Goal: Information Seeking & Learning: Learn about a topic

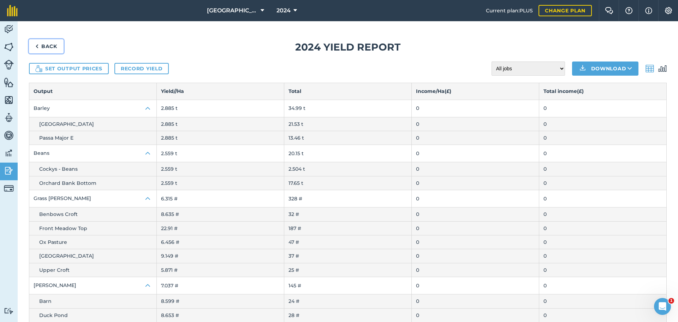
click at [35, 46] on img at bounding box center [36, 46] width 3 height 8
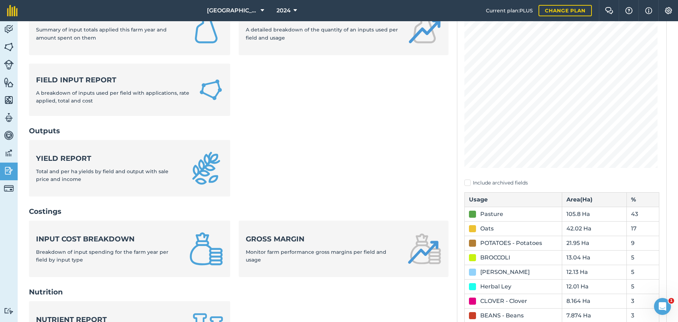
scroll to position [106, 0]
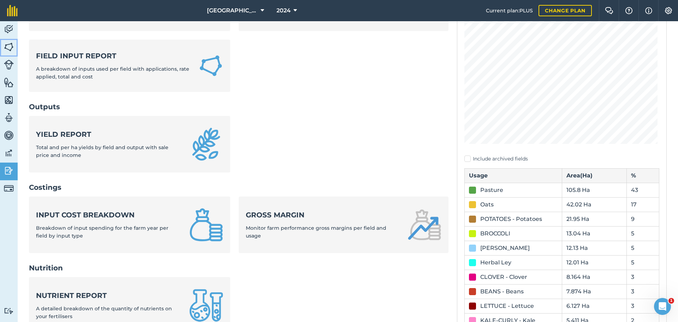
click at [9, 43] on img at bounding box center [9, 47] width 10 height 11
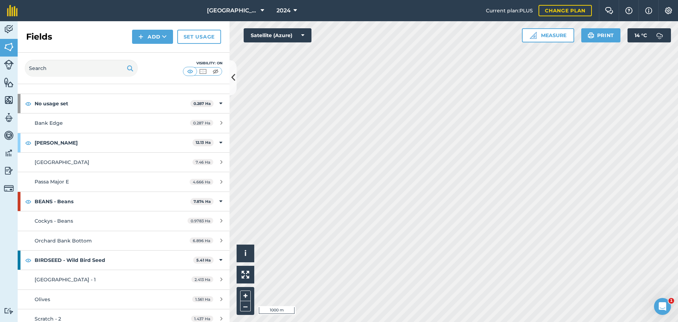
scroll to position [35, 0]
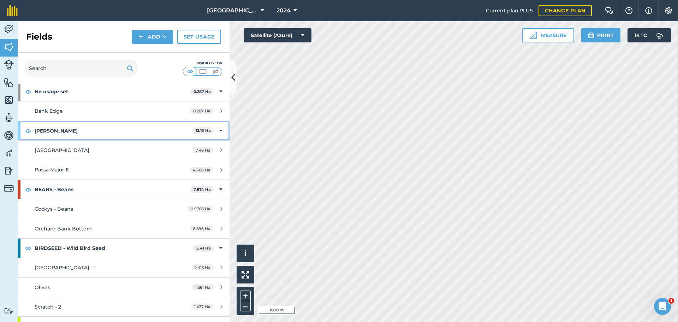
click at [104, 130] on strong "[PERSON_NAME]" at bounding box center [114, 130] width 158 height 19
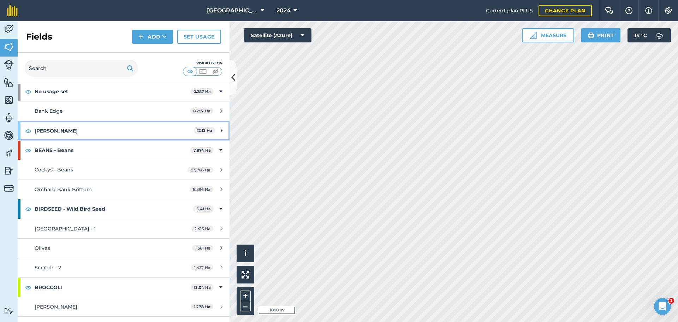
click at [105, 132] on strong "[PERSON_NAME]" at bounding box center [114, 130] width 159 height 19
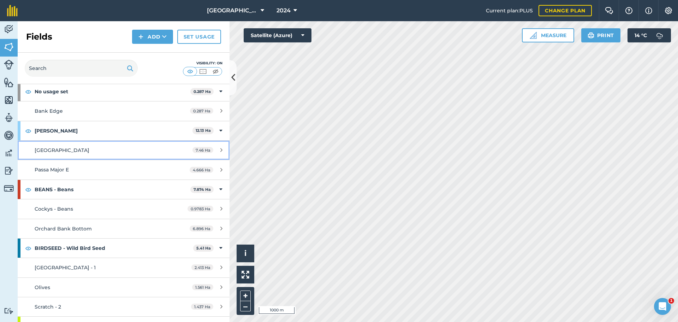
click at [106, 153] on div "[GEOGRAPHIC_DATA]" at bounding box center [101, 150] width 133 height 8
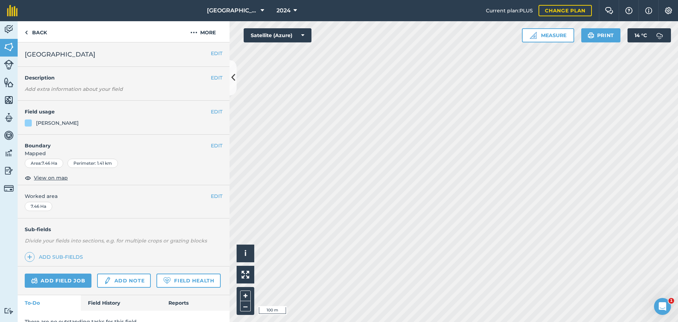
scroll to position [30, 0]
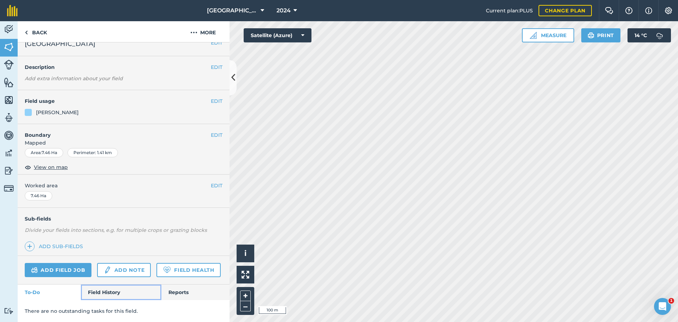
click at [109, 287] on link "Field History" at bounding box center [121, 292] width 80 height 16
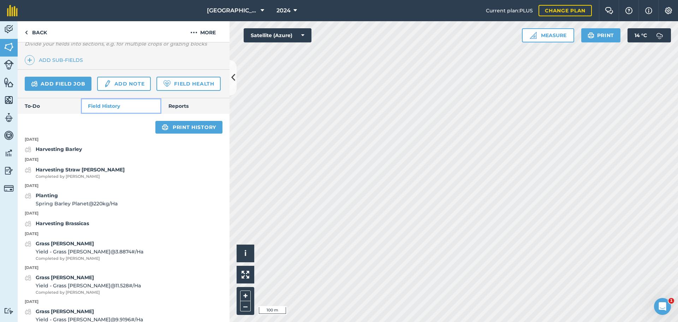
scroll to position [207, 0]
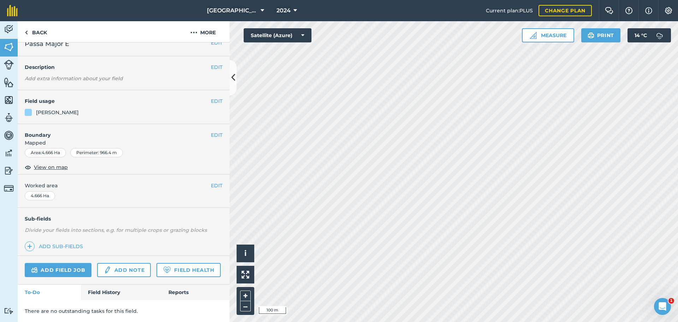
scroll to position [30, 0]
click at [99, 300] on div "There are no outstanding tasks for this field." at bounding box center [124, 311] width 212 height 22
click at [102, 291] on link "Field History" at bounding box center [121, 292] width 80 height 16
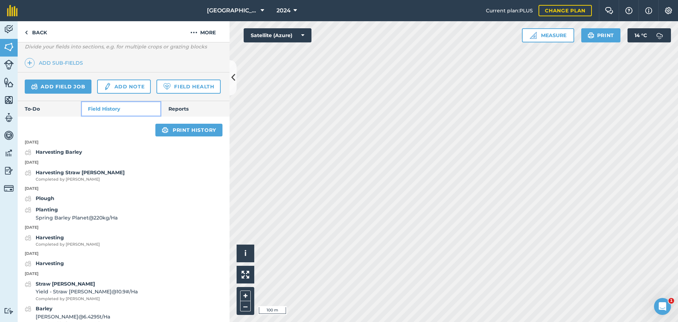
scroll to position [207, 0]
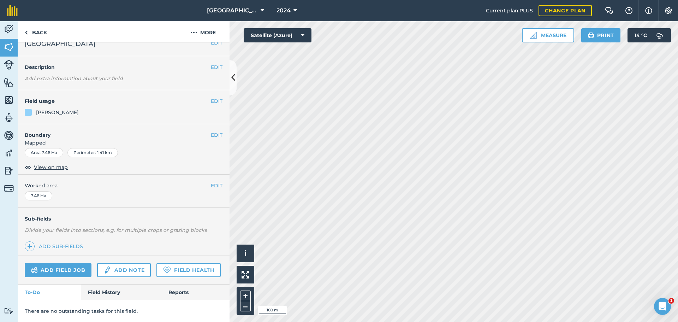
scroll to position [30, 0]
click at [105, 291] on link "Field History" at bounding box center [121, 292] width 80 height 16
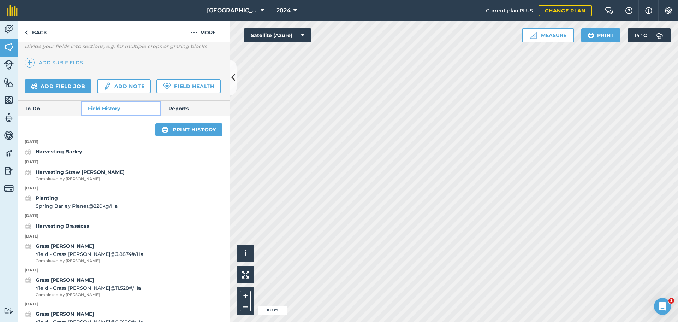
scroll to position [207, 0]
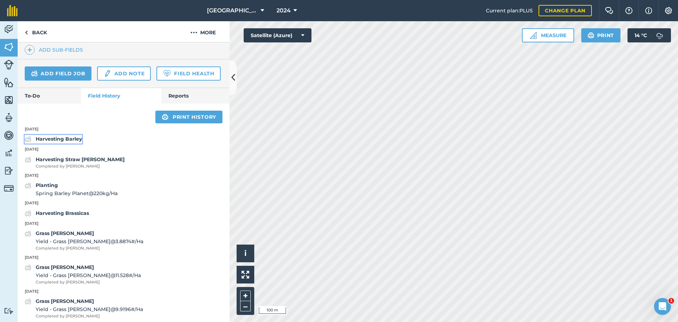
click at [64, 142] on strong "Harvesting Barley" at bounding box center [59, 139] width 46 height 6
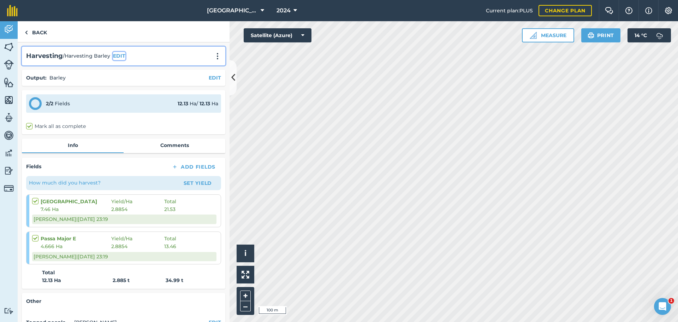
click at [120, 56] on button "EDIT" at bounding box center [119, 56] width 12 height 8
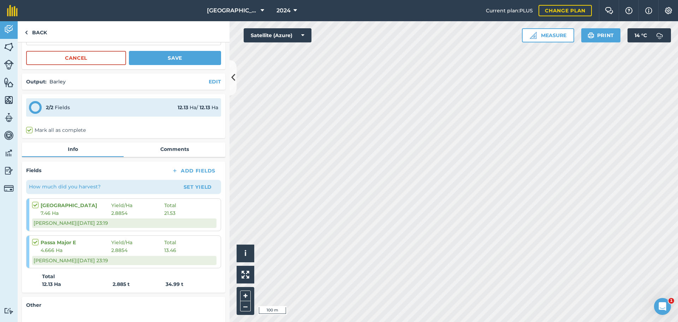
scroll to position [201, 0]
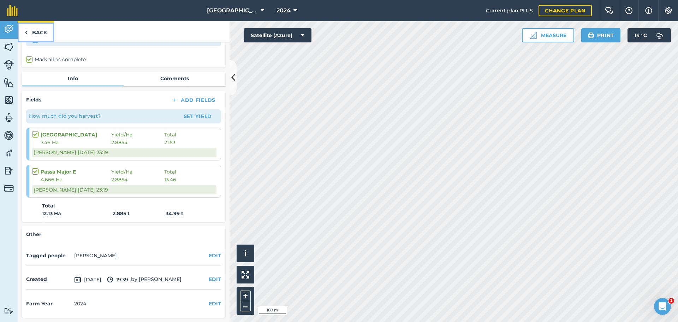
click at [35, 37] on link "Back" at bounding box center [36, 31] width 36 height 21
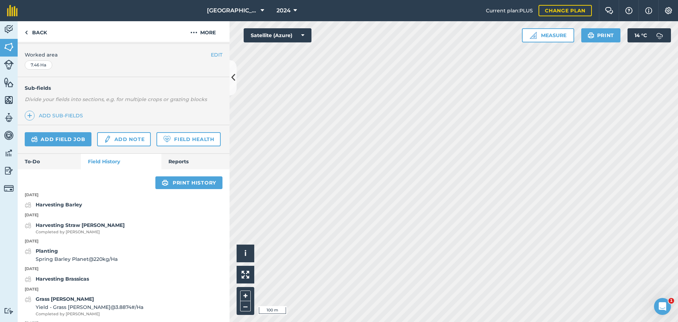
scroll to position [231, 0]
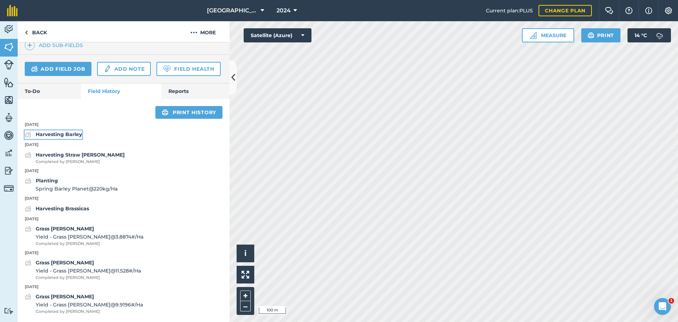
click at [72, 133] on strong "Harvesting Barley" at bounding box center [59, 134] width 46 height 6
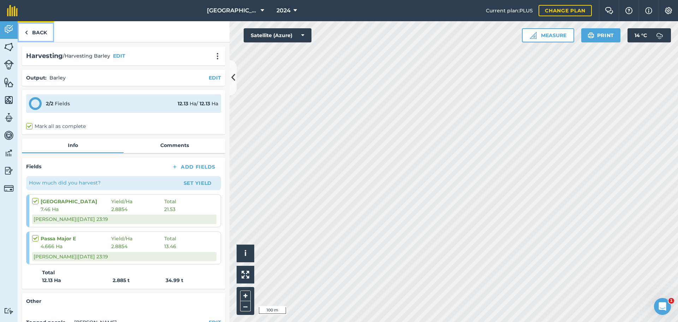
click at [33, 32] on link "Back" at bounding box center [36, 31] width 36 height 21
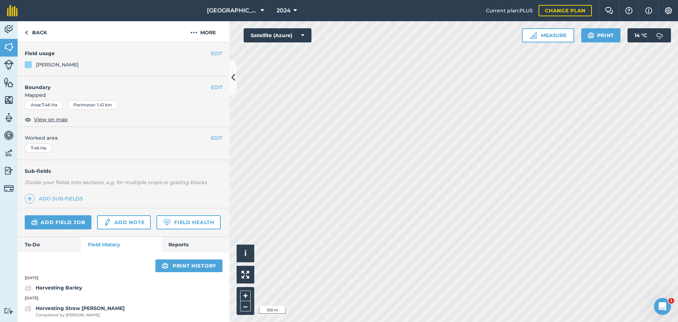
scroll to position [231, 0]
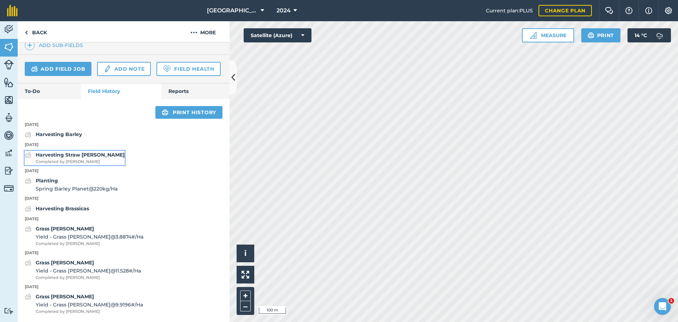
click at [63, 157] on strong "Harvesting Straw [PERSON_NAME]" at bounding box center [80, 155] width 89 height 6
